Goal: Transaction & Acquisition: Purchase product/service

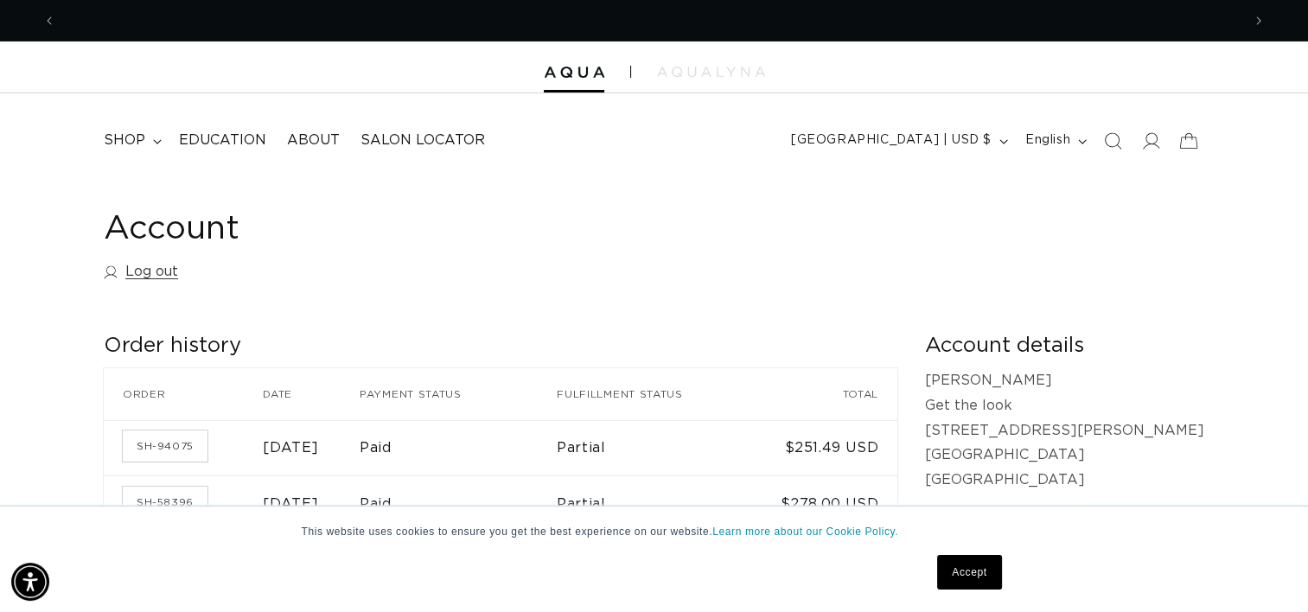
scroll to position [0, 2370]
click at [124, 138] on span "shop" at bounding box center [124, 140] width 41 height 18
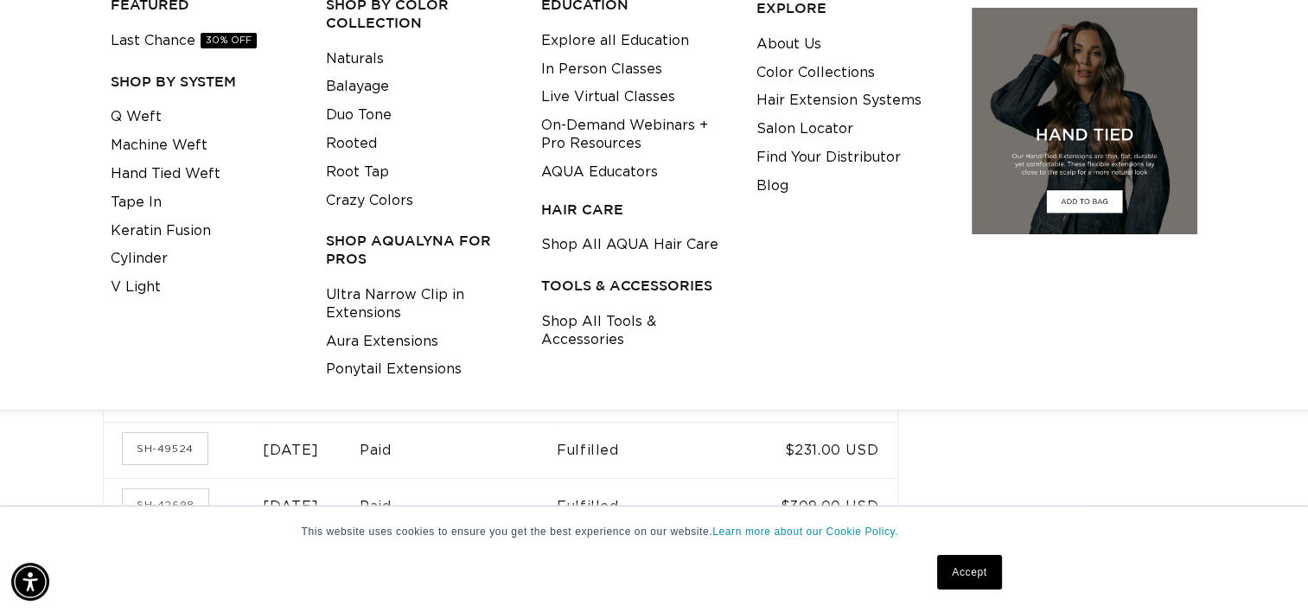
scroll to position [0, 0]
click at [401, 370] on link "Ponytail Extensions" at bounding box center [394, 369] width 136 height 29
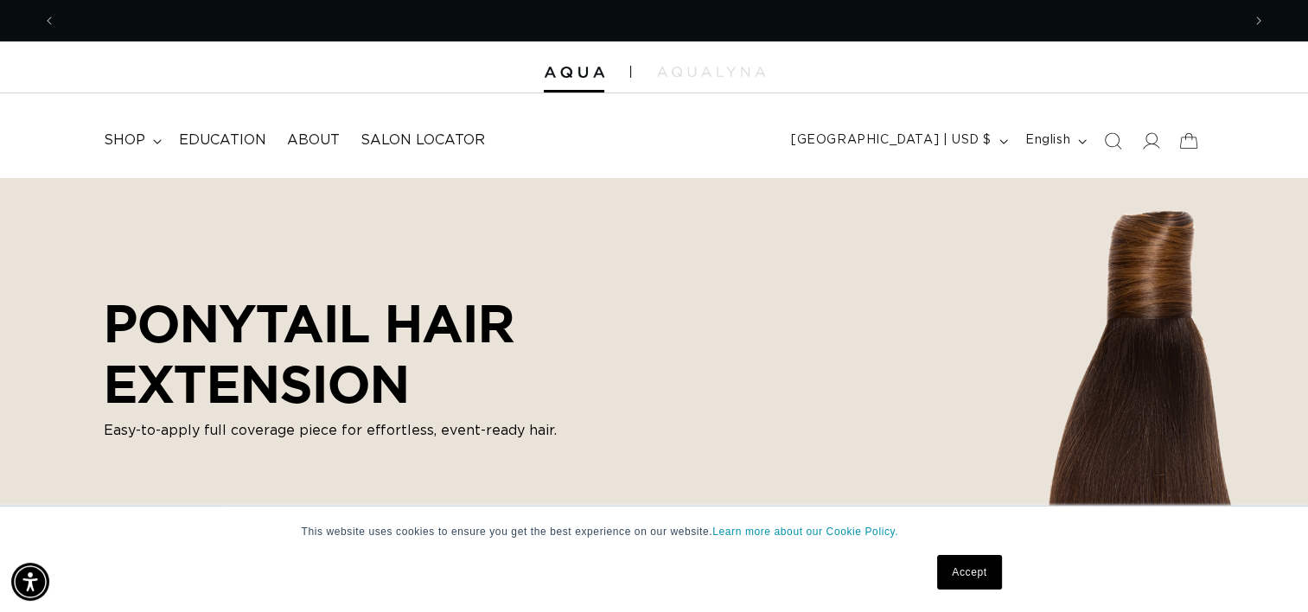
scroll to position [0, 1185]
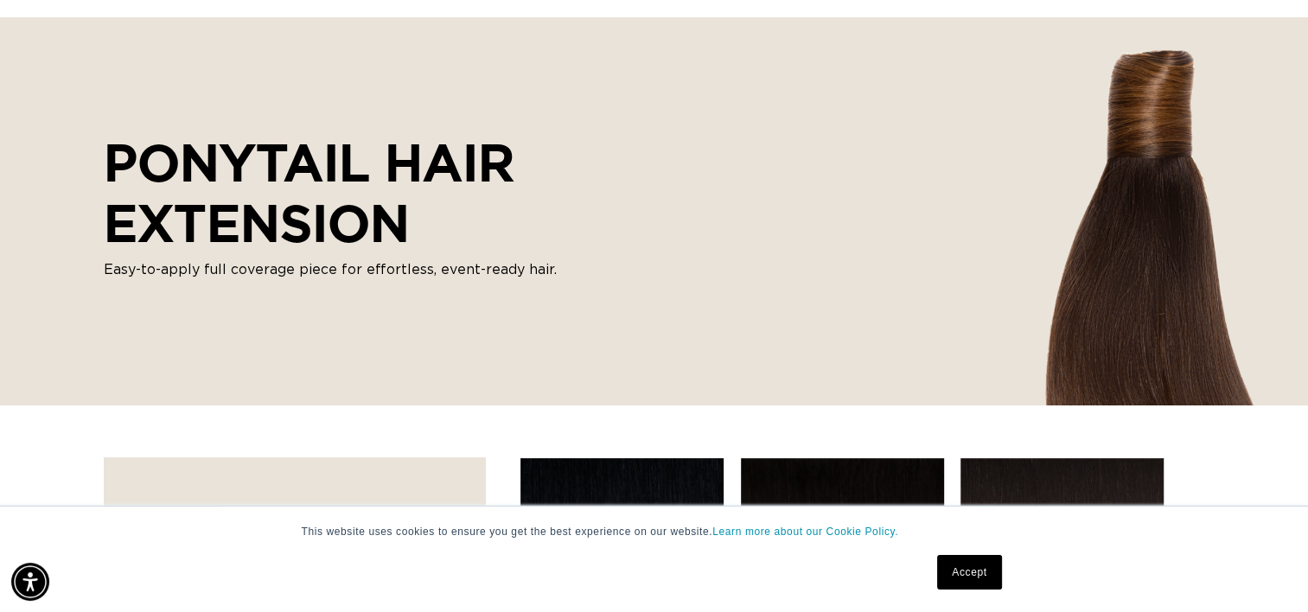
click at [977, 572] on link "Accept" at bounding box center [969, 572] width 64 height 35
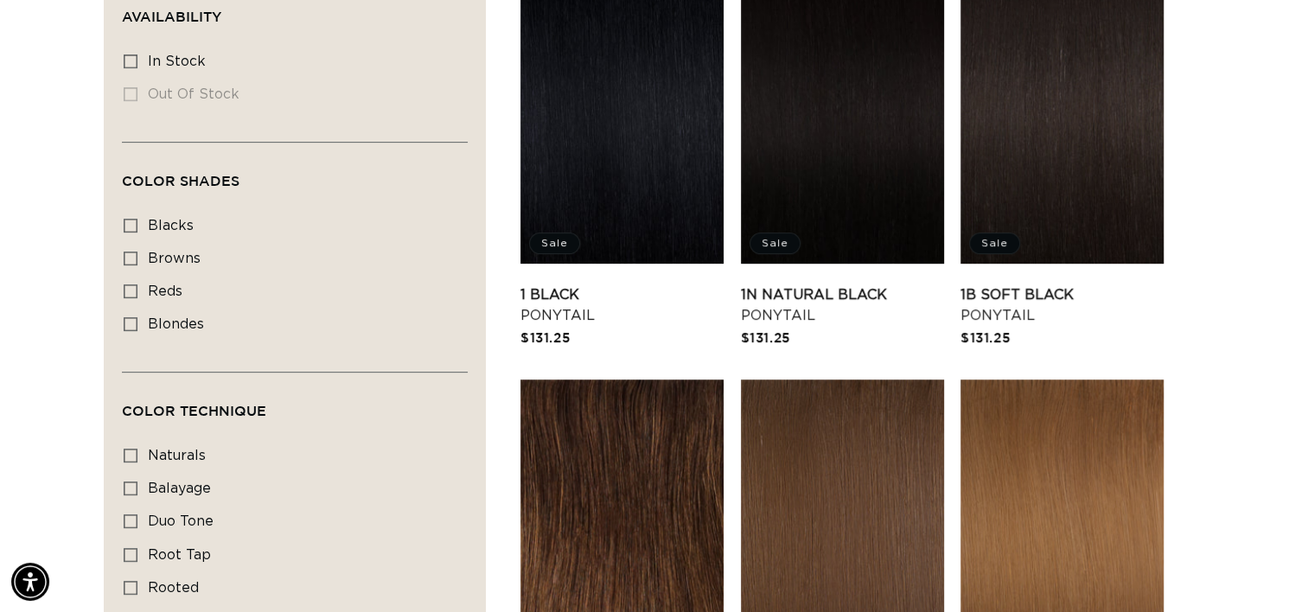
scroll to position [648, 0]
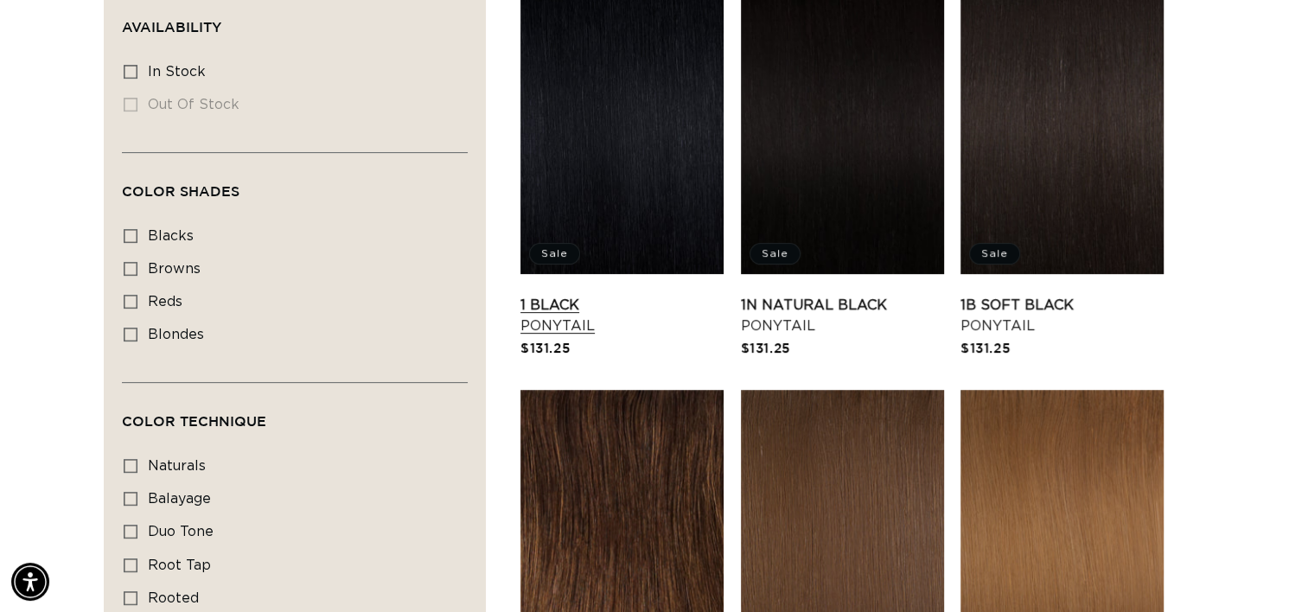
click at [640, 295] on link "1 Black Ponytail" at bounding box center [621, 315] width 203 height 41
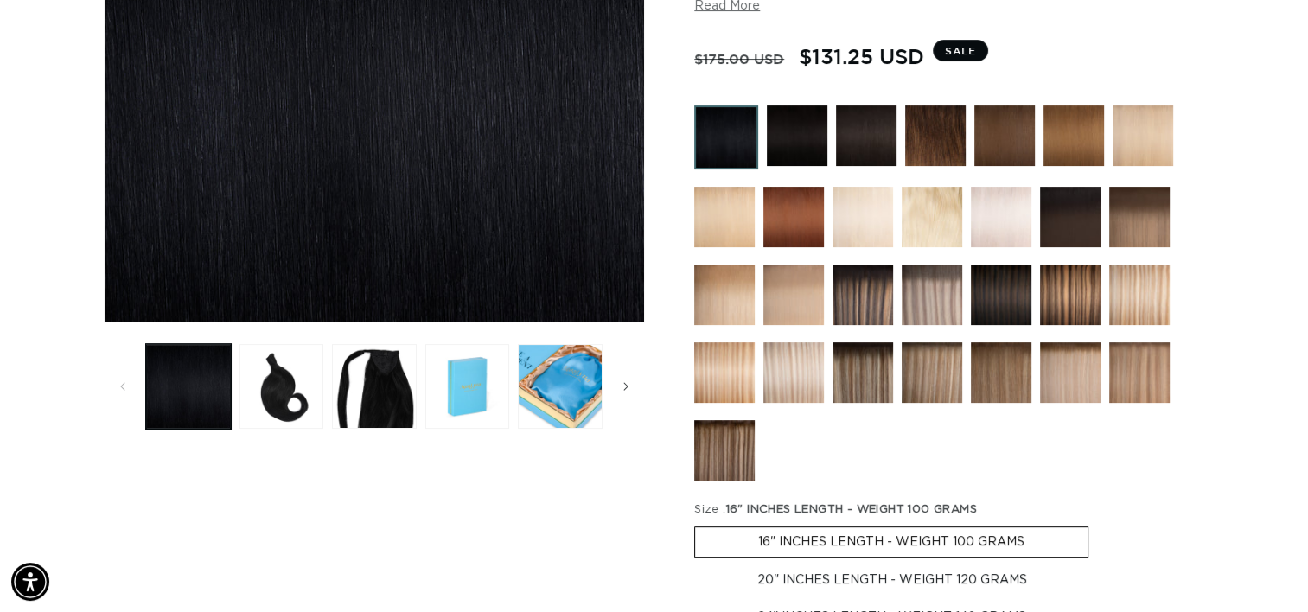
click at [995, 573] on label "20" INCHES LENGTH - WEIGHT 120 GRAMS Variant sold out or unavailable" at bounding box center [892, 579] width 396 height 29
click at [1097, 524] on input "20" INCHES LENGTH - WEIGHT 120 GRAMS Variant sold out or unavailable" at bounding box center [1097, 523] width 1 height 1
radio input "true"
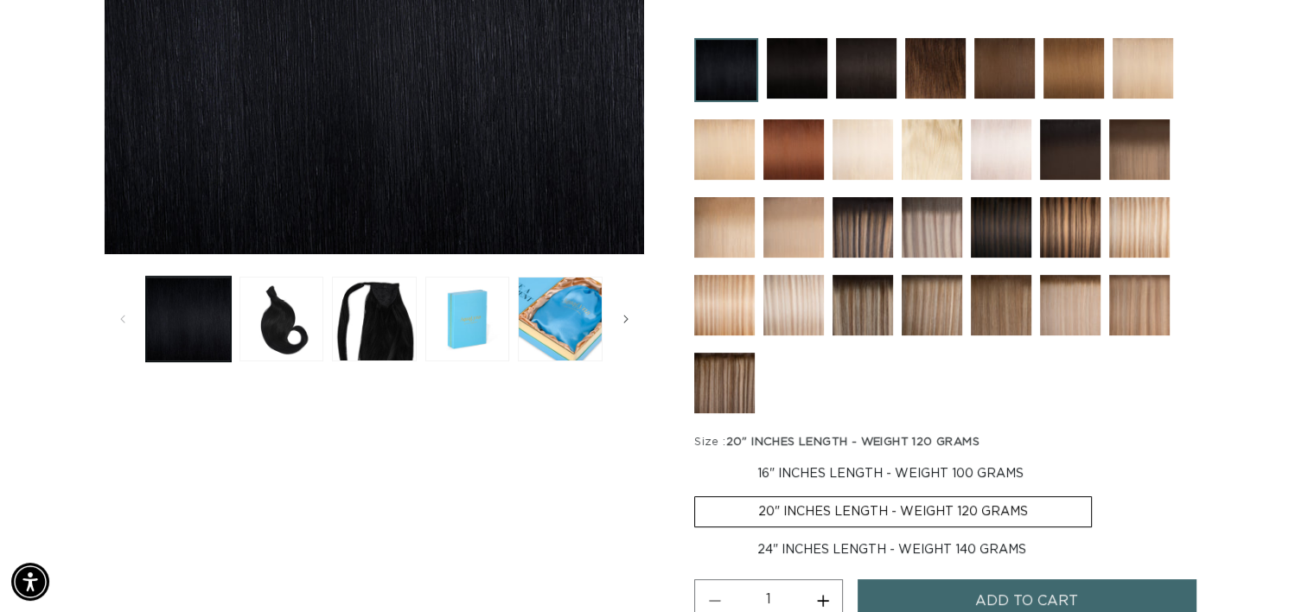
click at [890, 539] on label "24" INCHES LENGTH - WEIGHT 140 GRAMS Variant sold out or unavailable" at bounding box center [891, 549] width 395 height 29
click at [1101, 494] on input "24" INCHES LENGTH - WEIGHT 140 GRAMS Variant sold out or unavailable" at bounding box center [1101, 493] width 1 height 1
radio input "true"
